Goal: Task Accomplishment & Management: Manage account settings

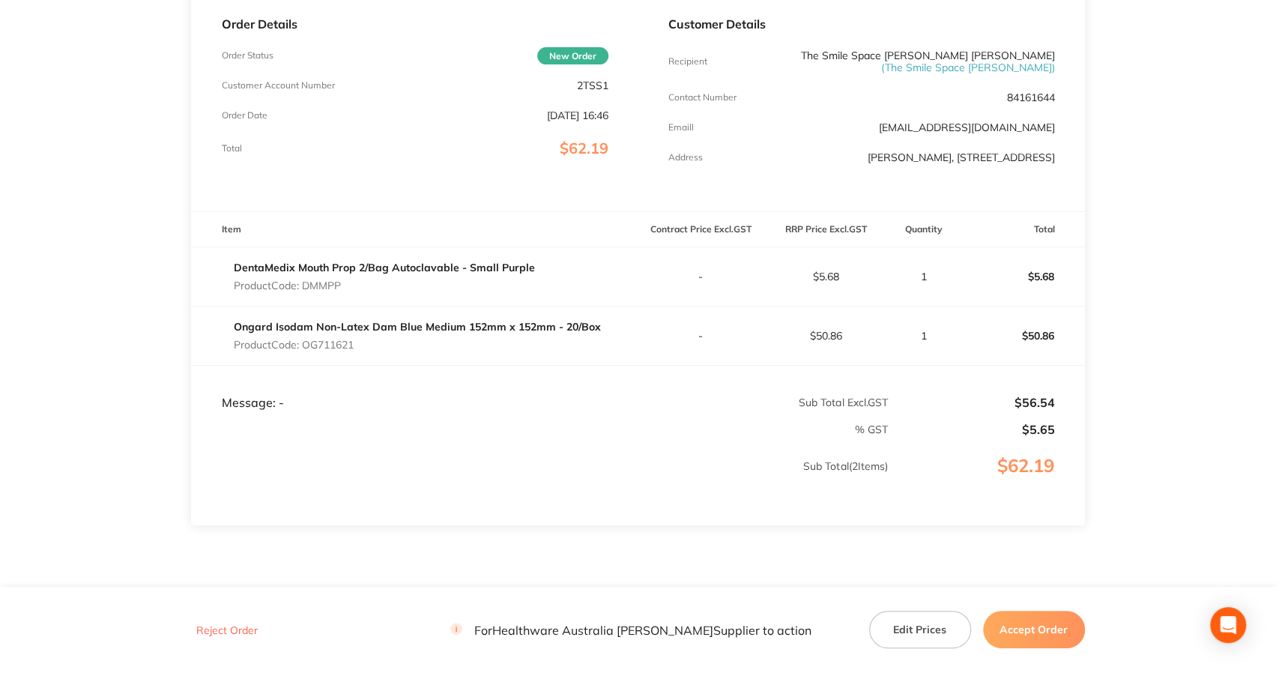
scroll to position [225, 0]
click at [1029, 633] on button "Accept Order" at bounding box center [1034, 629] width 102 height 37
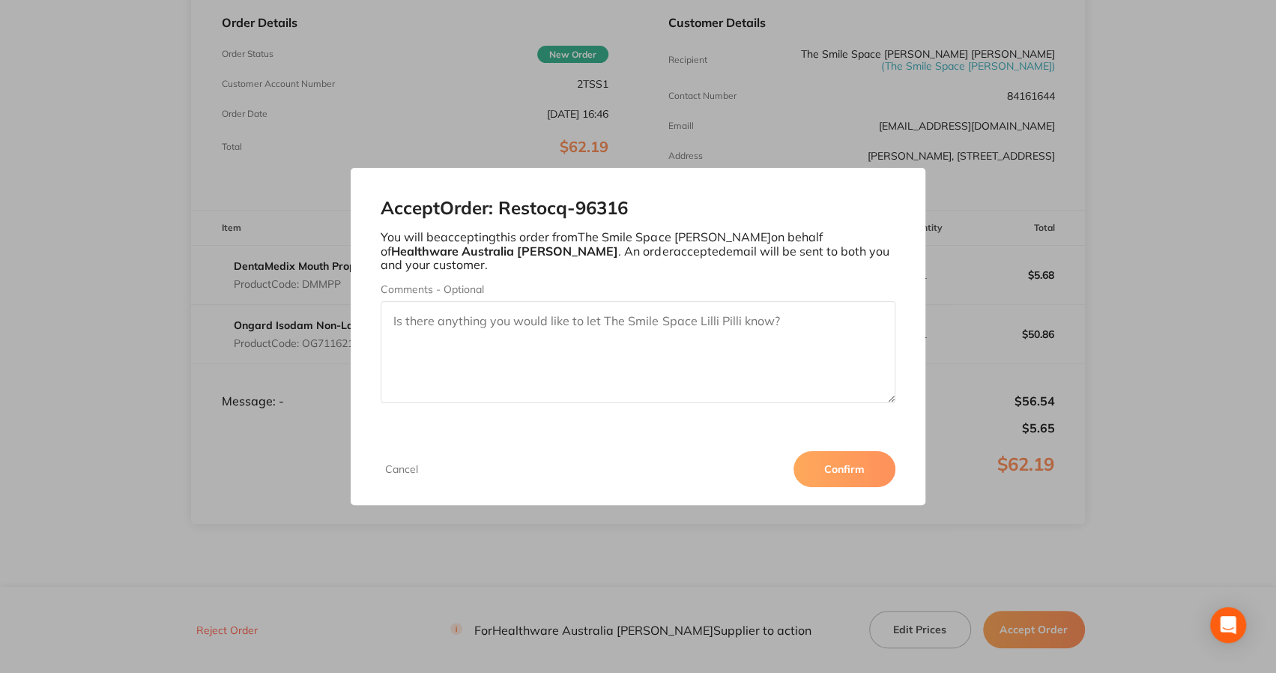
click at [836, 465] on button "Confirm" at bounding box center [845, 469] width 102 height 36
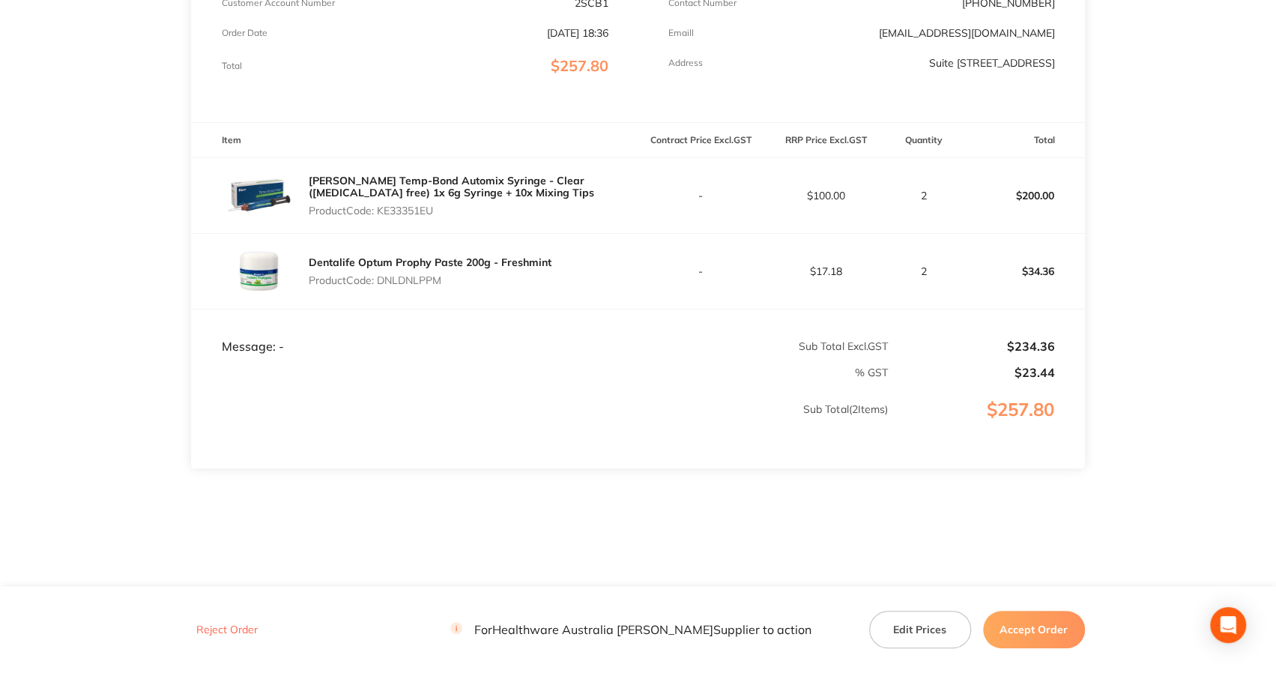
scroll to position [307, 0]
click at [1040, 629] on button "Accept Order" at bounding box center [1034, 629] width 102 height 37
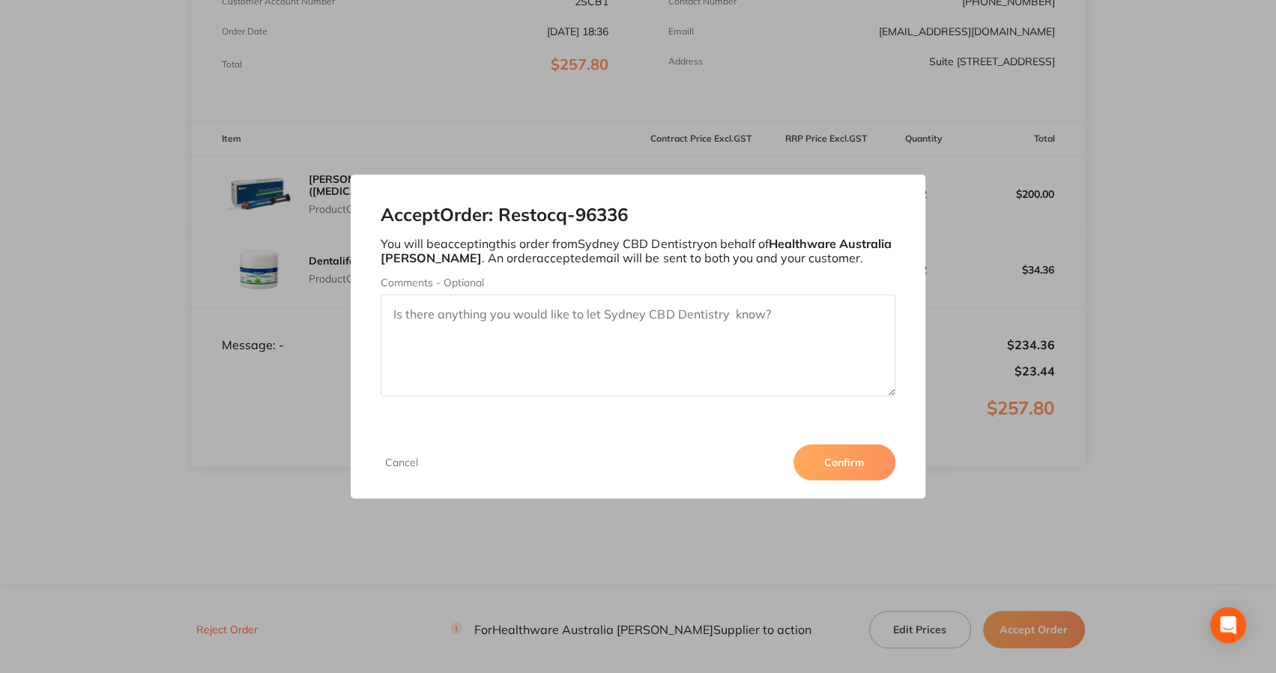
click at [866, 467] on button "Confirm" at bounding box center [845, 462] width 102 height 36
